Goal: Information Seeking & Learning: Learn about a topic

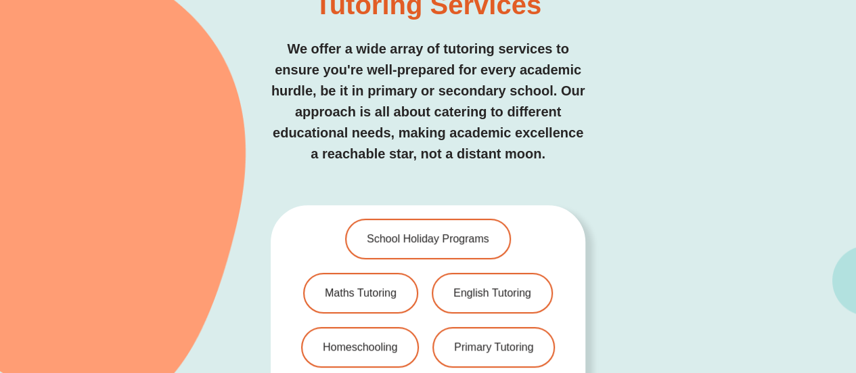
scroll to position [2841, 0]
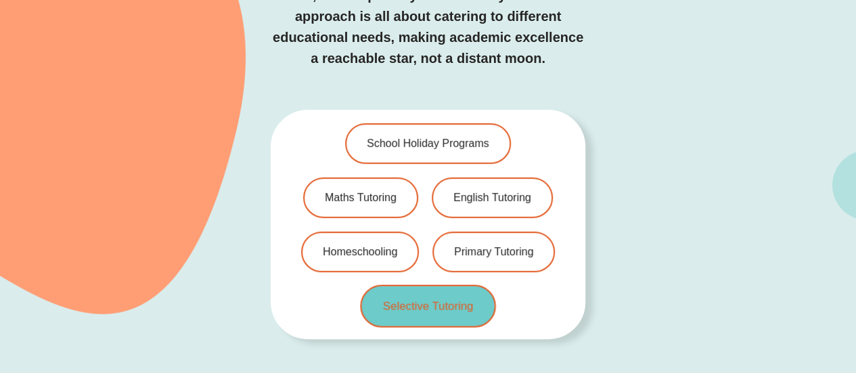
click at [411, 300] on span "Selective Tutoring" at bounding box center [428, 306] width 91 height 12
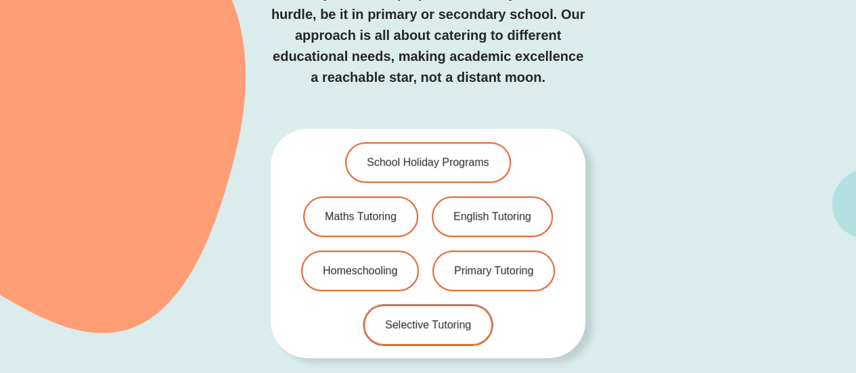
scroll to position [2843, 0]
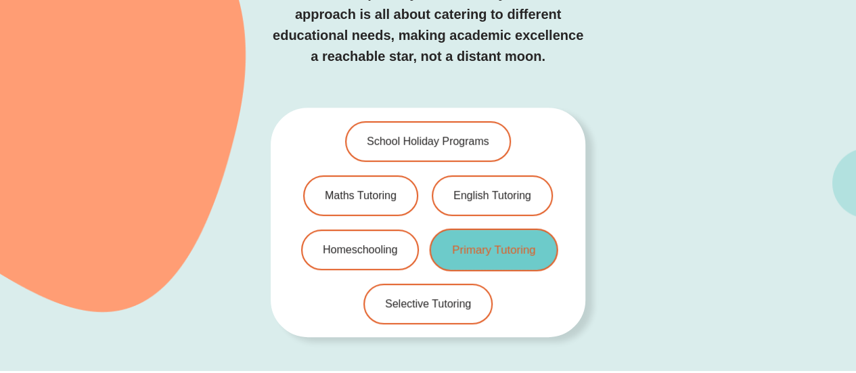
click at [485, 244] on span "Primary Tutoring" at bounding box center [493, 250] width 83 height 12
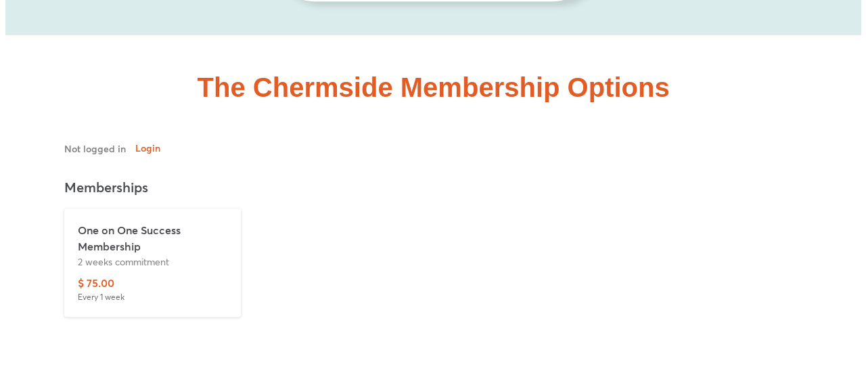
scroll to position [3181, 0]
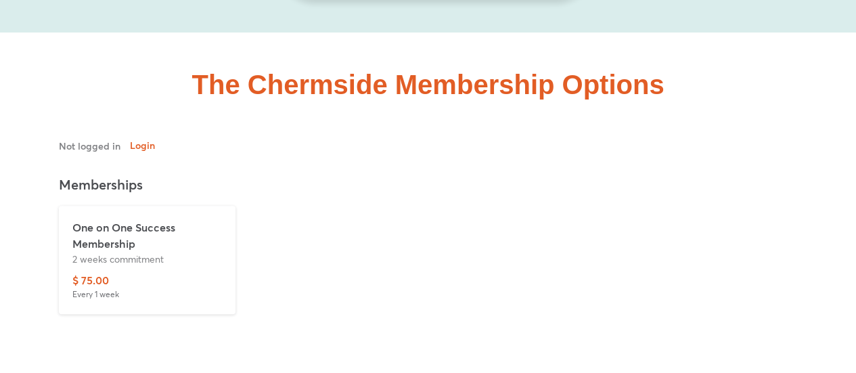
click at [129, 272] on div "$ 75.00 Every 1 week" at bounding box center [147, 286] width 150 height 28
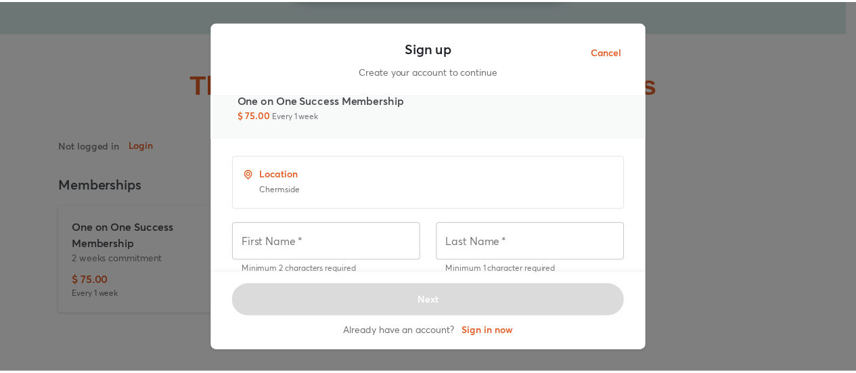
scroll to position [0, 0]
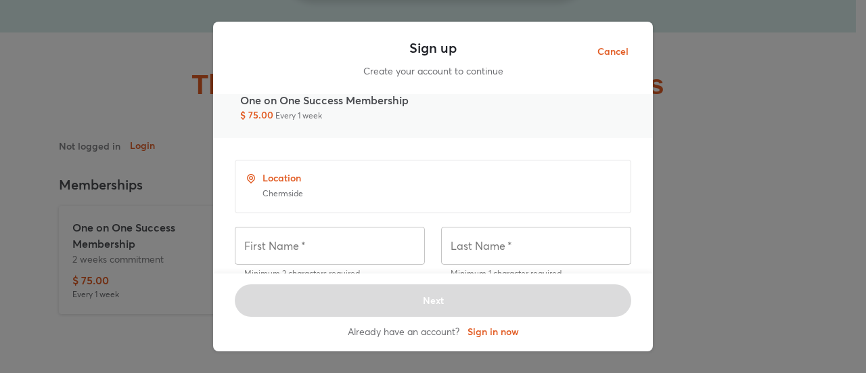
click at [612, 47] on span "Cancel" at bounding box center [613, 51] width 31 height 17
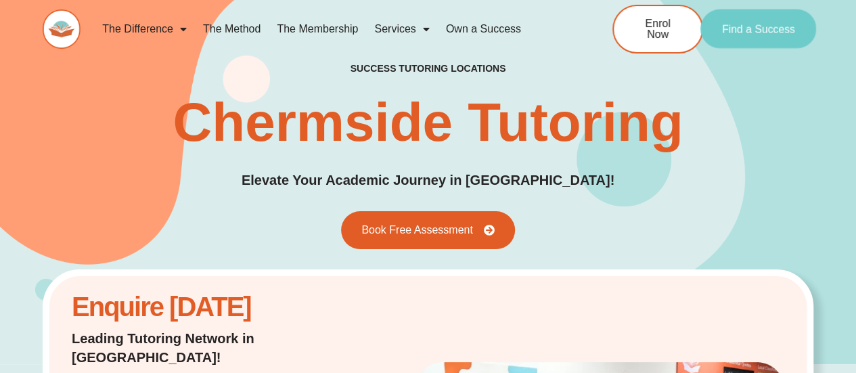
click at [770, 29] on span "Find a Success" at bounding box center [758, 29] width 73 height 11
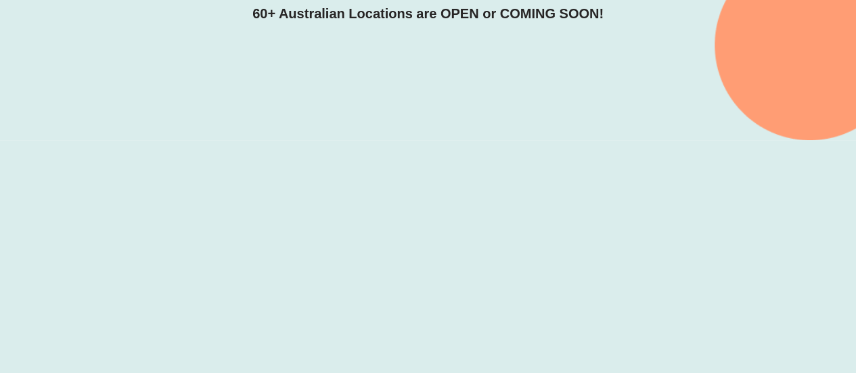
scroll to position [336, 0]
